Goal: Information Seeking & Learning: Learn about a topic

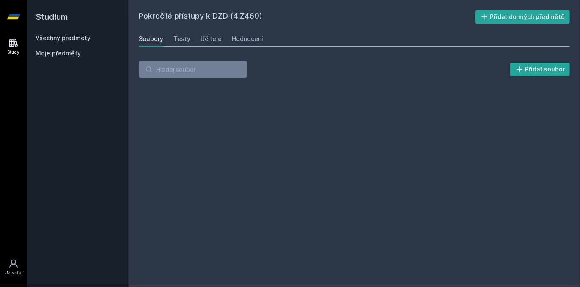
drag, startPoint x: 17, startPoint y: 13, endPoint x: 26, endPoint y: 16, distance: 9.9
click at [17, 13] on icon at bounding box center [14, 17] width 14 height 34
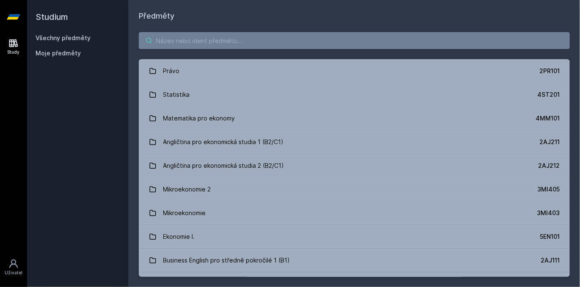
click at [205, 38] on input "search" at bounding box center [354, 40] width 431 height 17
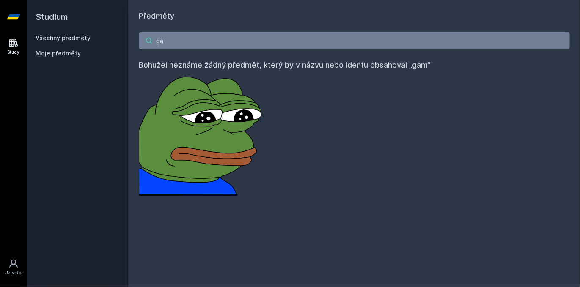
type input "g"
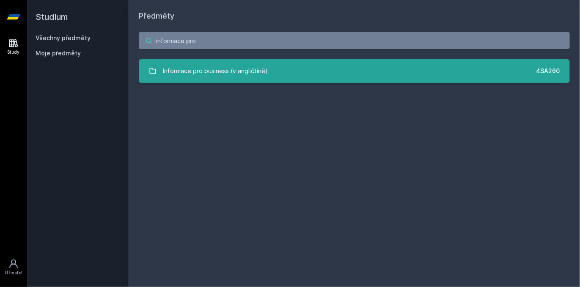
type input "informace pro"
click at [316, 74] on link "Informace pro business (v angličtině) 4SA260" at bounding box center [354, 71] width 431 height 24
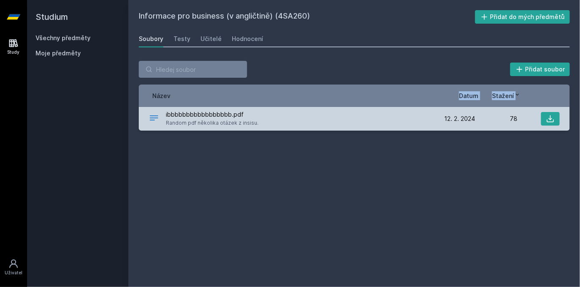
drag, startPoint x: 284, startPoint y: 105, endPoint x: 160, endPoint y: 108, distance: 124.0
click at [160, 108] on div "Řazení: Název Datum Stažení Název Datum Stažení ibbbbbbbbbbbbbbbbb.pdf Random p…" at bounding box center [354, 108] width 431 height 46
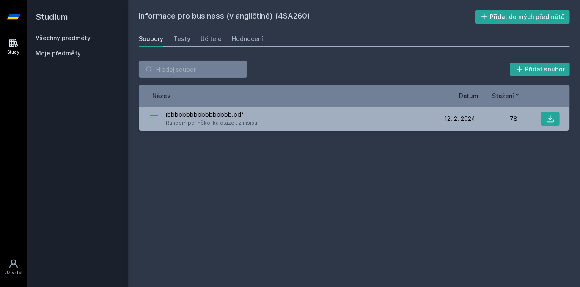
click at [282, 157] on div "Informace pro business (v angličtině) (4SA260) Přidat do mých předmětů [GEOGRAP…" at bounding box center [354, 143] width 431 height 267
drag, startPoint x: 250, startPoint y: 136, endPoint x: 255, endPoint y: 146, distance: 11.3
click at [253, 140] on div "Přidat soubor Řazení: Název Datum Stažení Název Datum Stažení ibbbbbbbbbbbbbbbb…" at bounding box center [354, 96] width 451 height 90
click at [255, 146] on div "Informace pro business (v angličtině) (4SA260) Přidat do mých předmětů [GEOGRAP…" at bounding box center [354, 143] width 431 height 267
click at [244, 39] on div "Hodnocení" at bounding box center [247, 39] width 31 height 8
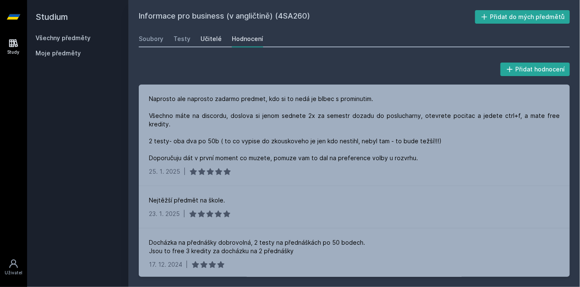
click at [211, 37] on div "Učitelé" at bounding box center [210, 39] width 21 height 8
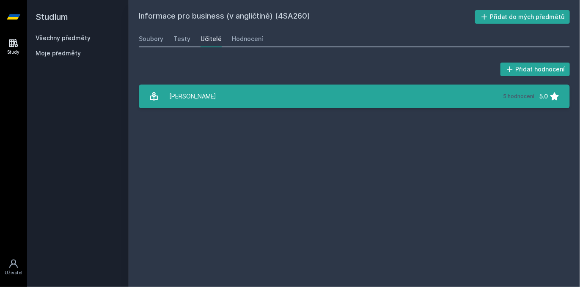
click at [216, 91] on div "[PERSON_NAME]" at bounding box center [192, 96] width 47 height 17
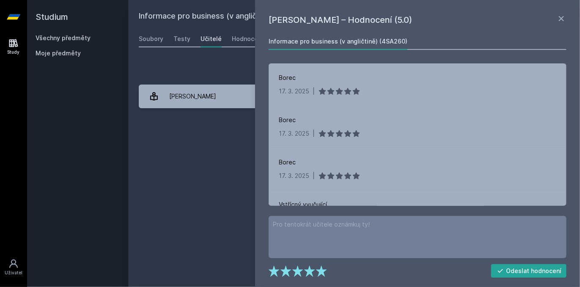
click at [556, 16] on h1 "[PERSON_NAME] – Hodnocení (5.0)" at bounding box center [413, 20] width 288 height 13
click at [579, 18] on div "[PERSON_NAME] – Hodnocení (5.0) Informace pro business (v angličtině) (4SA260) …" at bounding box center [417, 143] width 325 height 287
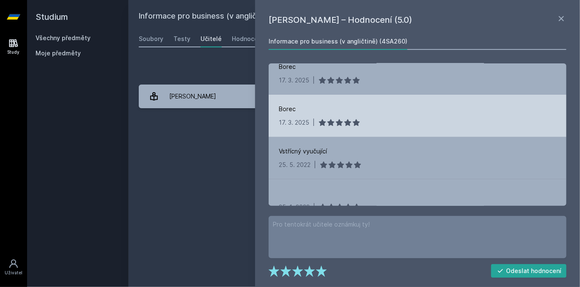
scroll to position [68, 0]
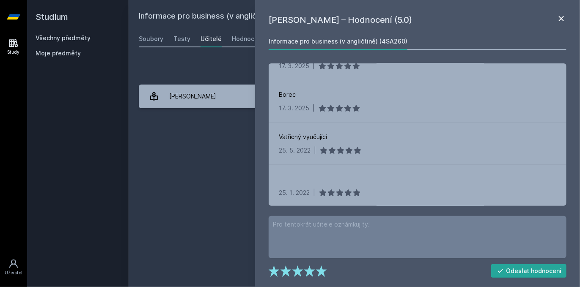
click at [566, 20] on icon at bounding box center [561, 19] width 10 height 10
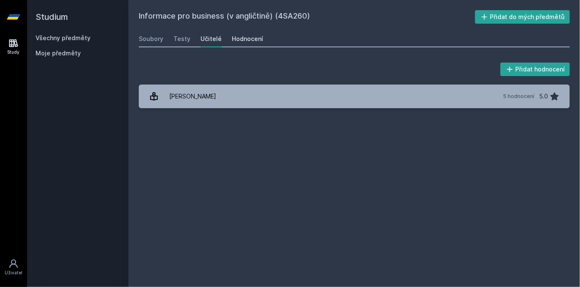
click at [247, 39] on div "Hodnocení" at bounding box center [247, 39] width 31 height 8
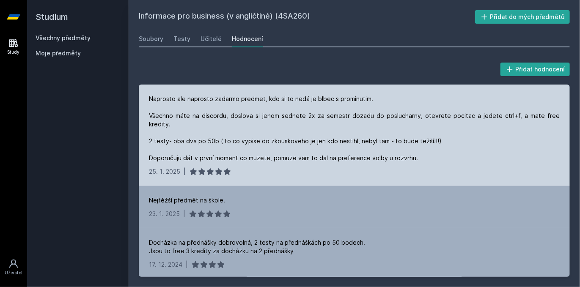
click at [215, 131] on div "Naprosto ale naprosto zadarmo predmet, kdo si to nedá je blbec s prominutim. Vš…" at bounding box center [354, 129] width 411 height 68
click at [255, 150] on div "Naprosto ale naprosto zadarmo predmet, kdo si to nedá je blbec s prominutim. Vš…" at bounding box center [354, 129] width 411 height 68
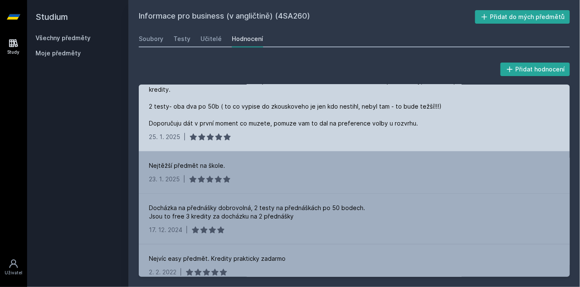
scroll to position [36, 0]
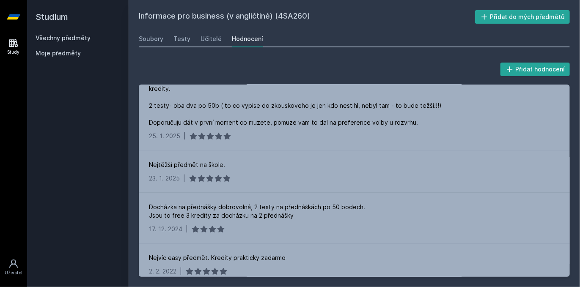
click at [14, 13] on icon at bounding box center [14, 17] width 14 height 34
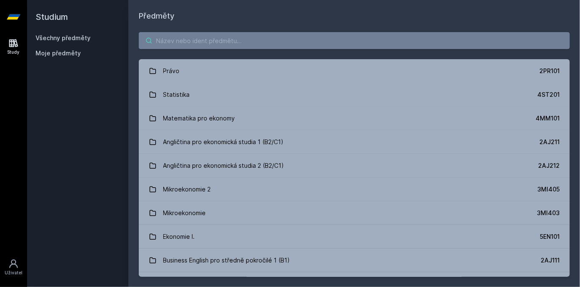
click at [161, 43] on input "search" at bounding box center [354, 40] width 431 height 17
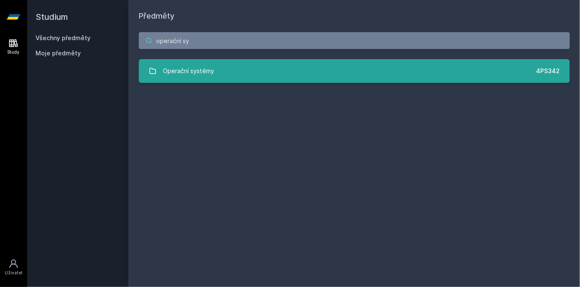
type input "operační sy"
click at [274, 62] on link "Operační systémy 4PS342" at bounding box center [354, 71] width 431 height 24
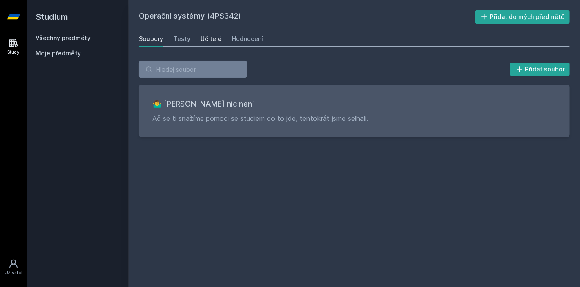
click at [204, 44] on link "Učitelé" at bounding box center [210, 38] width 21 height 17
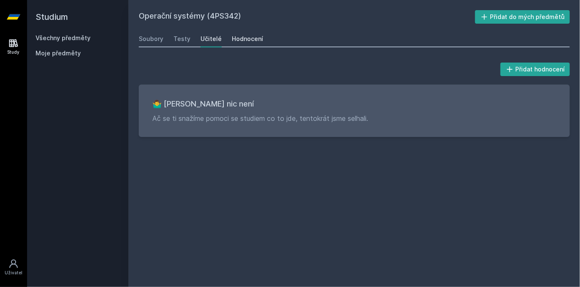
click at [243, 41] on div "Hodnocení" at bounding box center [247, 39] width 31 height 8
click at [173, 36] on div "Testy" at bounding box center [181, 39] width 17 height 8
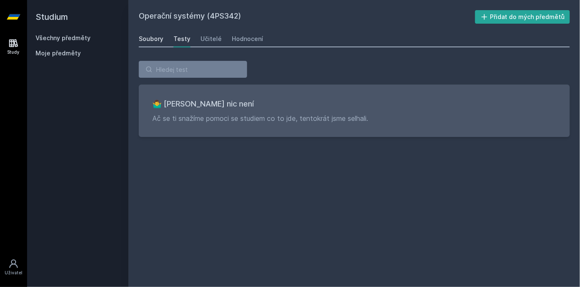
click at [154, 40] on div "Soubory" at bounding box center [151, 39] width 25 height 8
click at [12, 12] on icon at bounding box center [14, 17] width 14 height 34
